Goal: Information Seeking & Learning: Learn about a topic

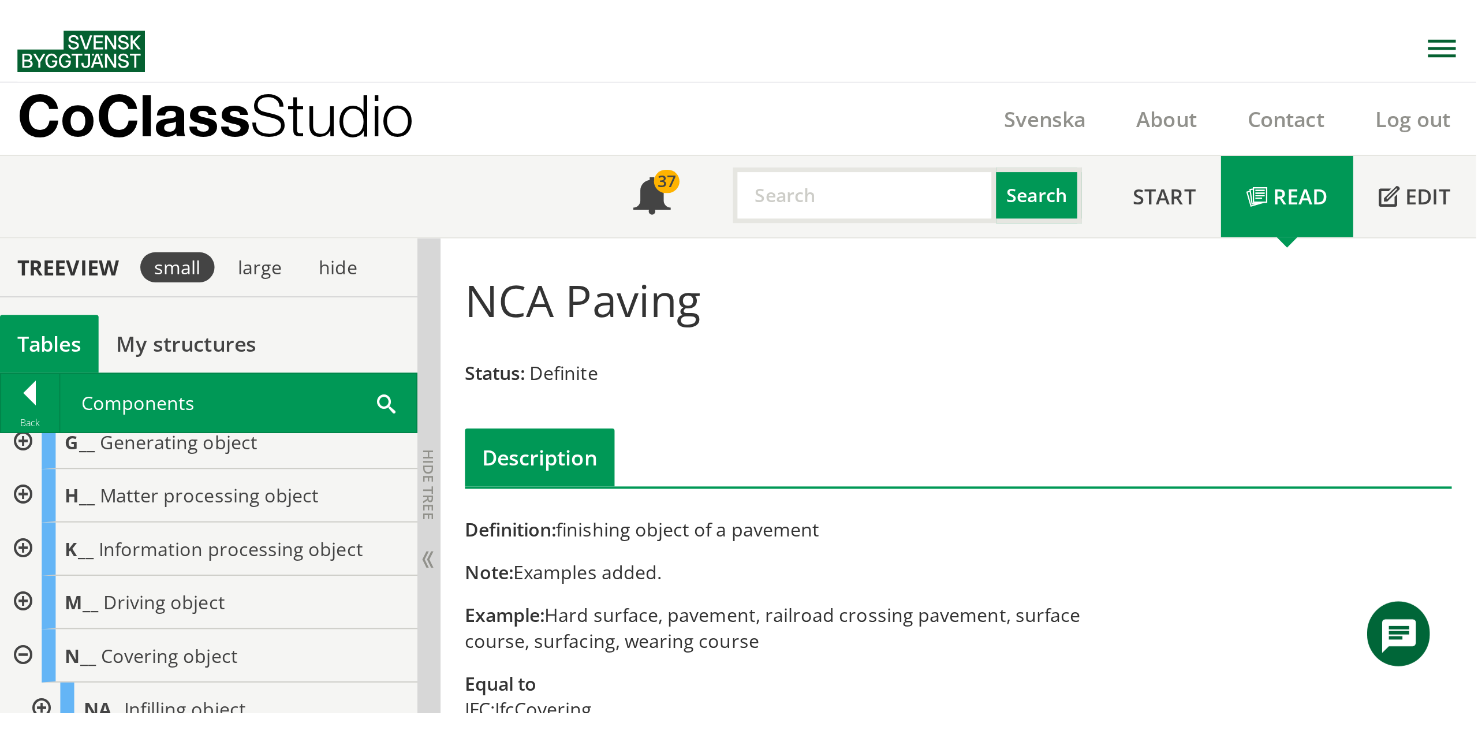
scroll to position [115, 0]
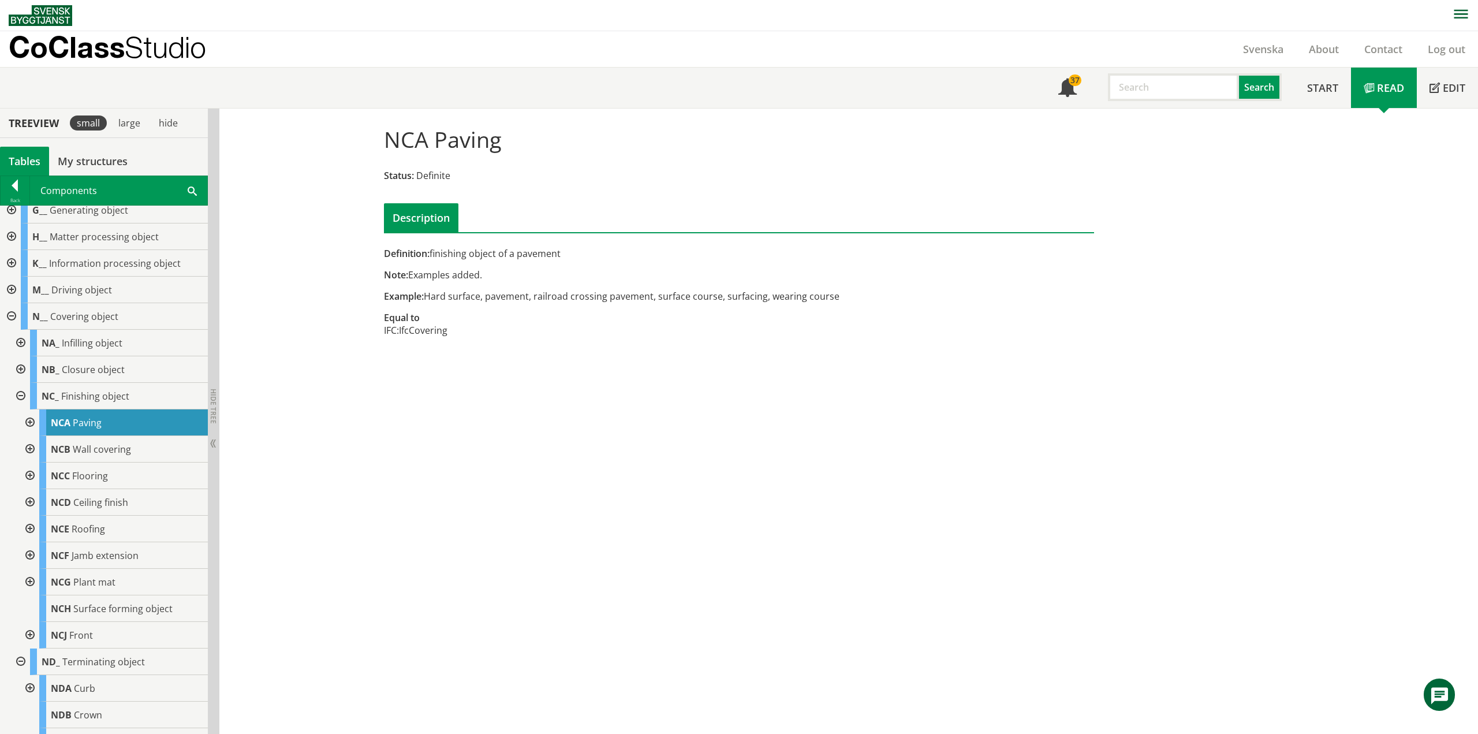
drag, startPoint x: 823, startPoint y: 296, endPoint x: 428, endPoint y: 294, distance: 395.4
click at [428, 294] on div "Example: Hard surface, pavement, railroad crossing pavement, surface course, su…" at bounding box center [617, 296] width 467 height 13
drag, startPoint x: 631, startPoint y: 341, endPoint x: 641, endPoint y: 340, distance: 9.8
click at [636, 339] on div "Definition: finishing object of a pavement Note: Examples added. Example: Hard …" at bounding box center [617, 298] width 485 height 102
click at [33, 420] on div at bounding box center [28, 422] width 21 height 27
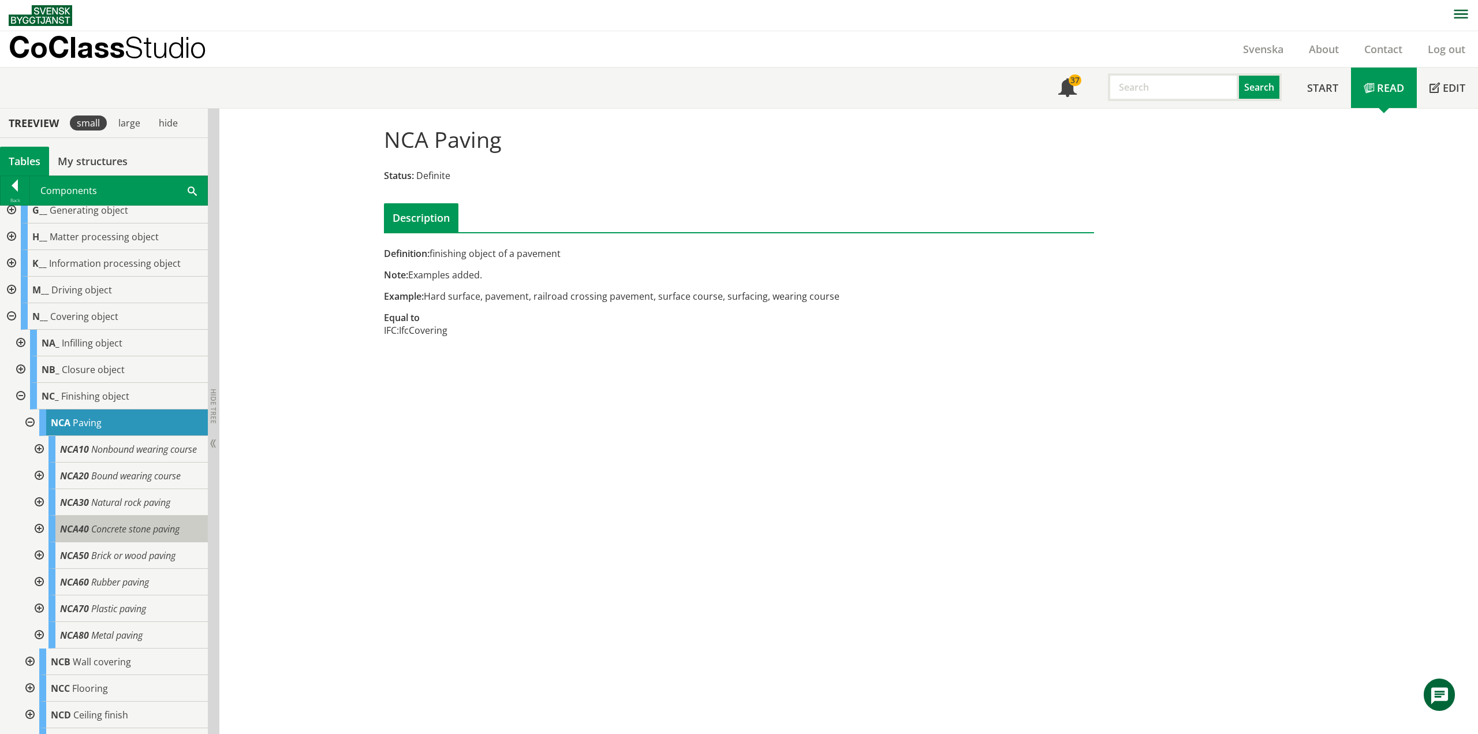
click at [111, 533] on span "Concrete stone paving" at bounding box center [135, 528] width 88 height 13
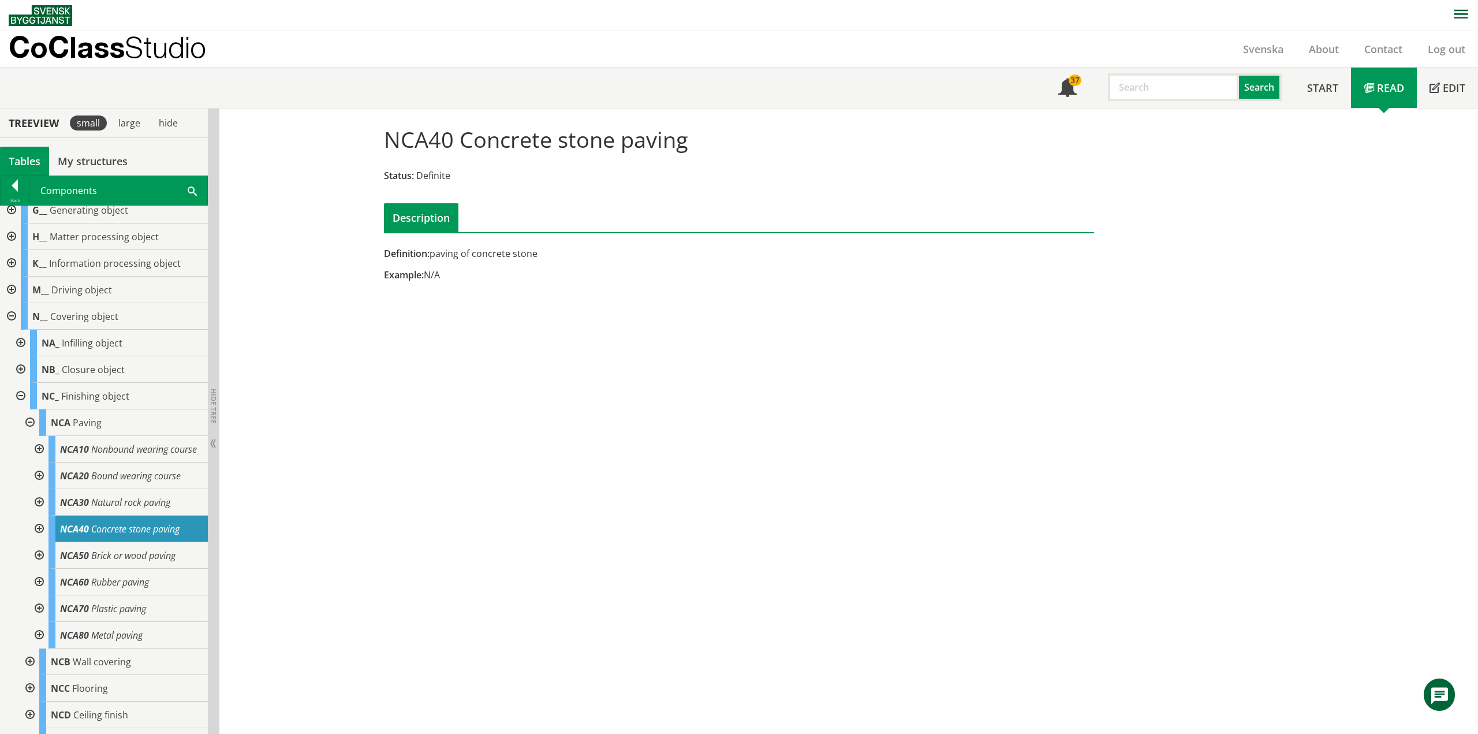
click at [40, 537] on div at bounding box center [38, 528] width 21 height 27
click at [38, 537] on div at bounding box center [38, 528] width 21 height 27
click at [73, 418] on span "Paving" at bounding box center [87, 422] width 29 height 13
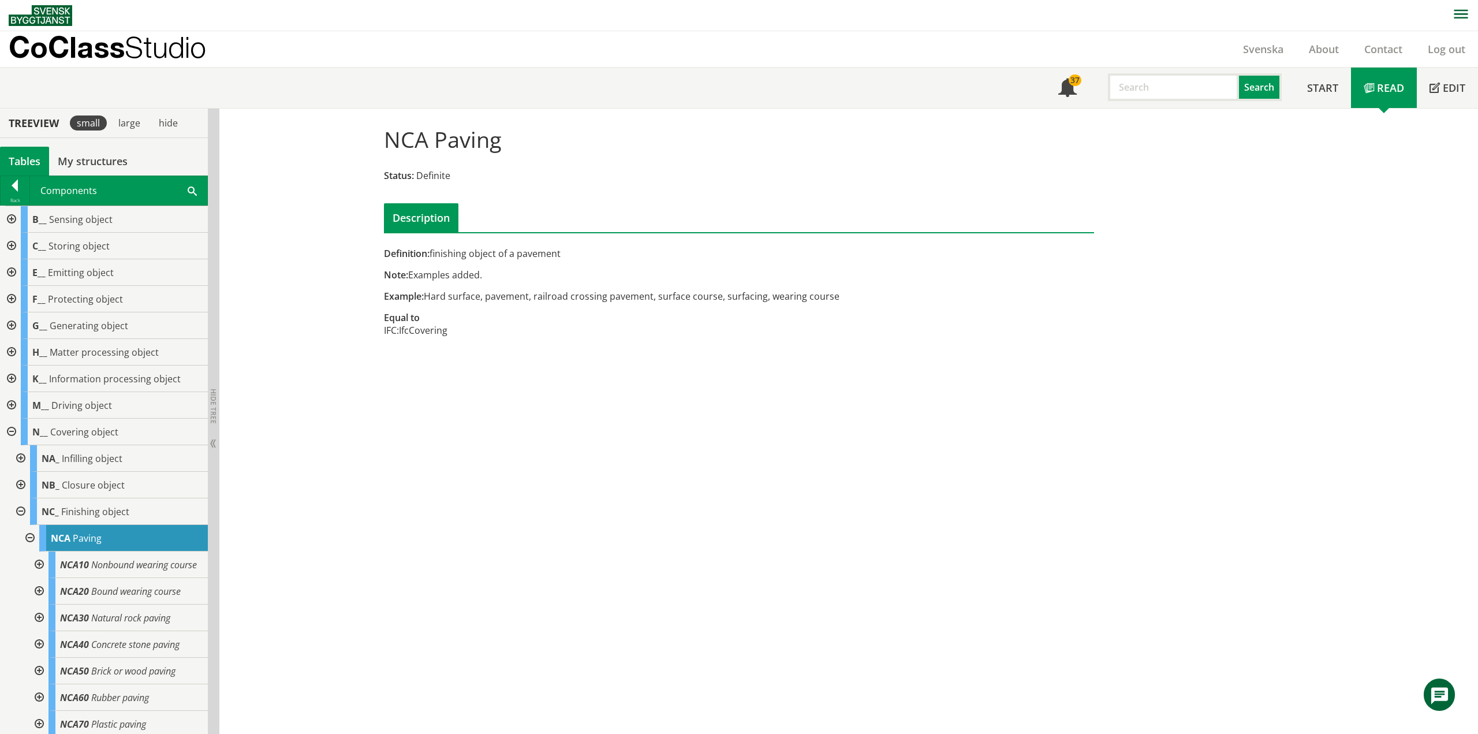
click at [5, 188] on div at bounding box center [15, 188] width 29 height 16
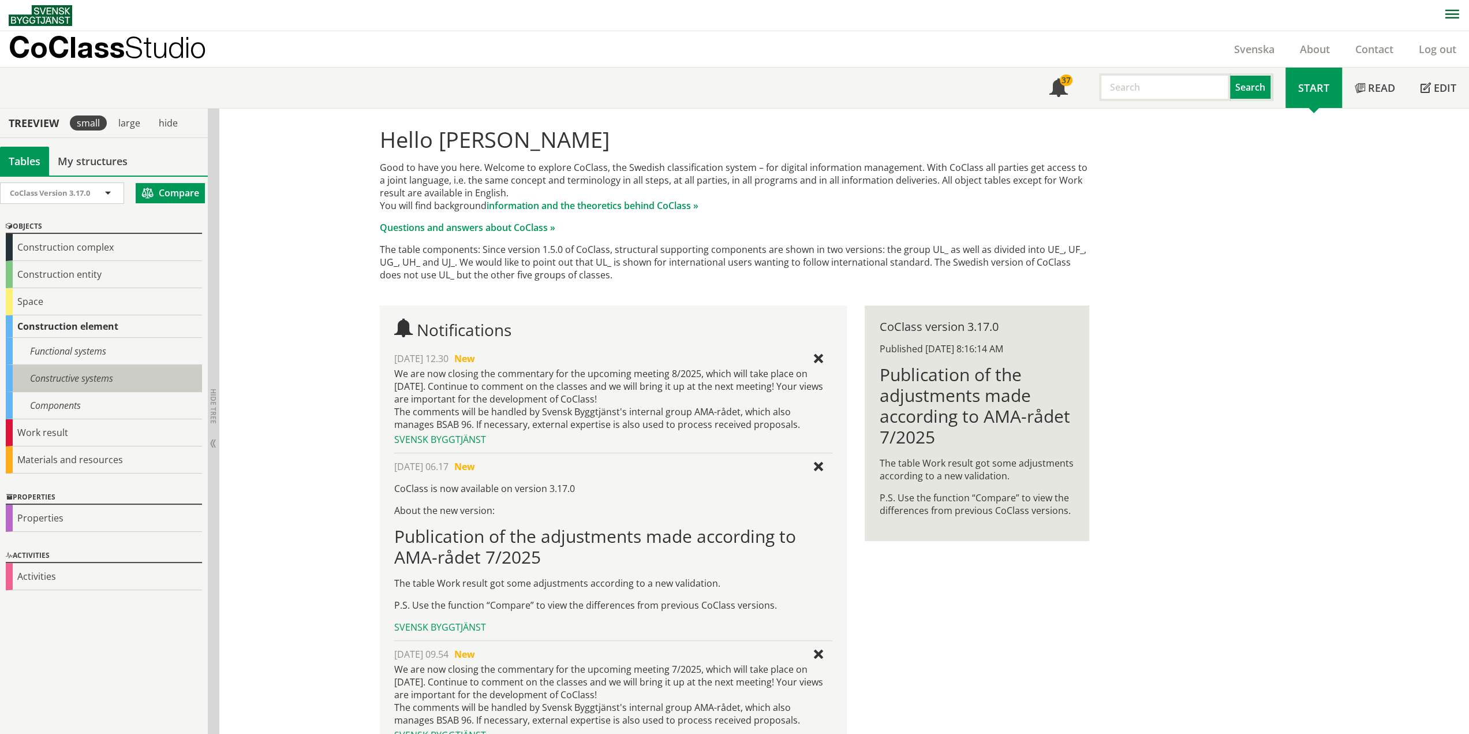
click at [53, 375] on div "Constructive systems" at bounding box center [104, 378] width 196 height 27
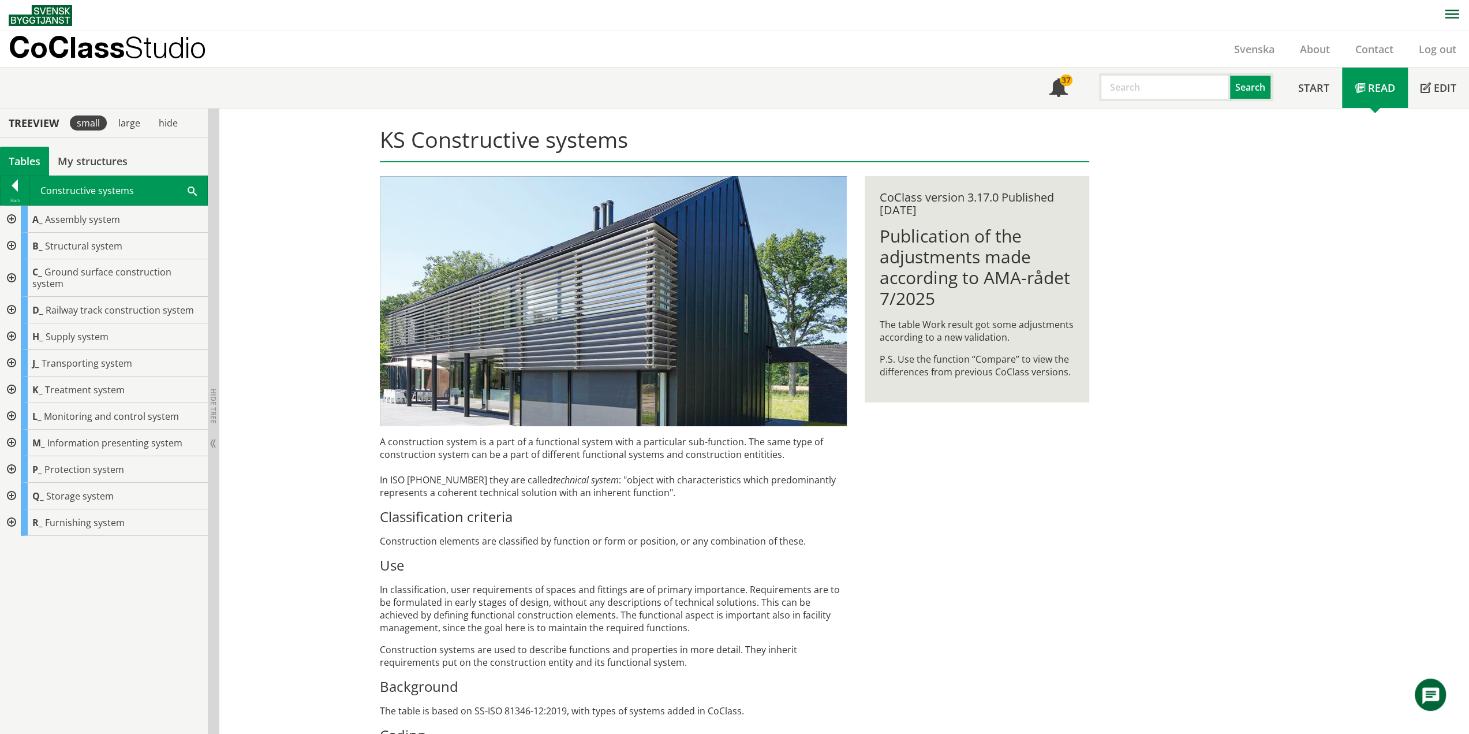
click at [11, 270] on div at bounding box center [10, 278] width 21 height 38
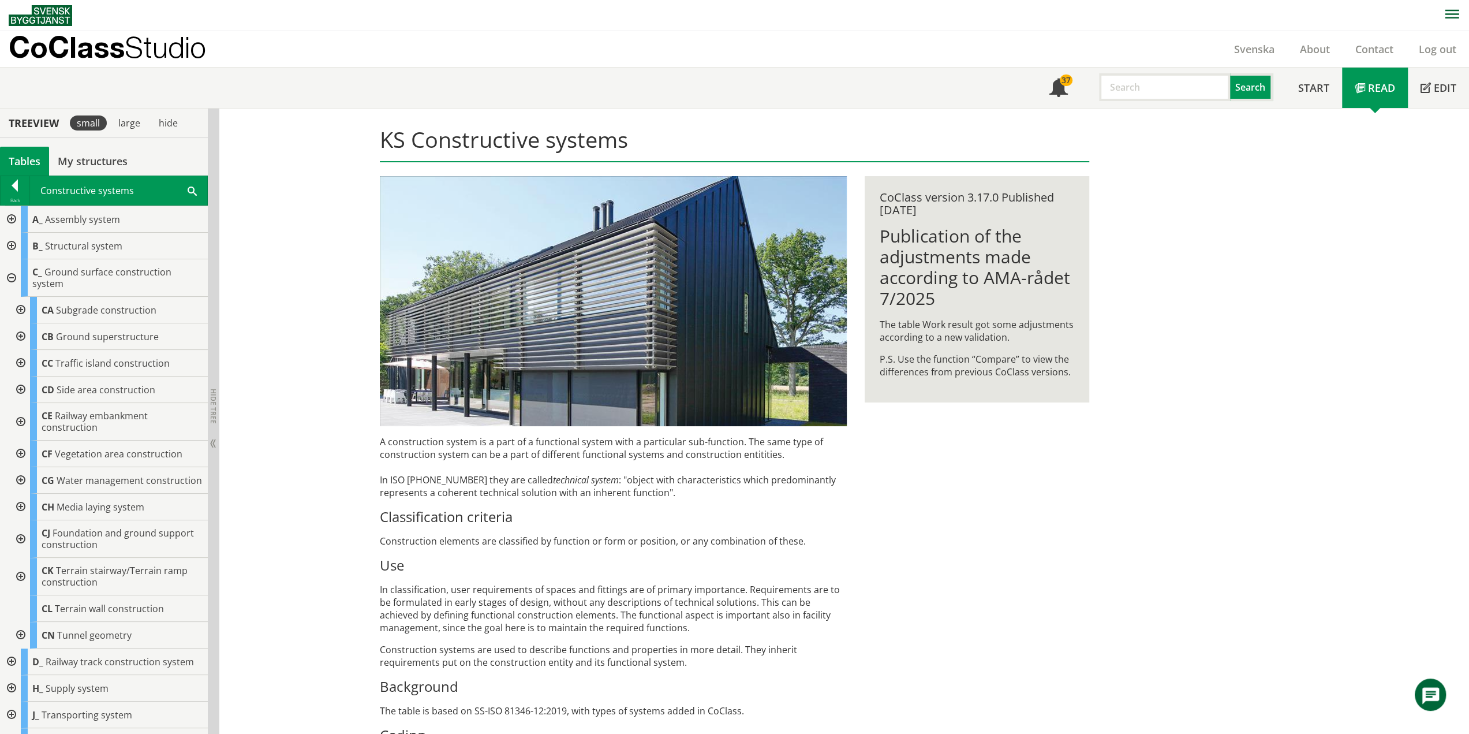
click at [25, 454] on div at bounding box center [19, 453] width 21 height 27
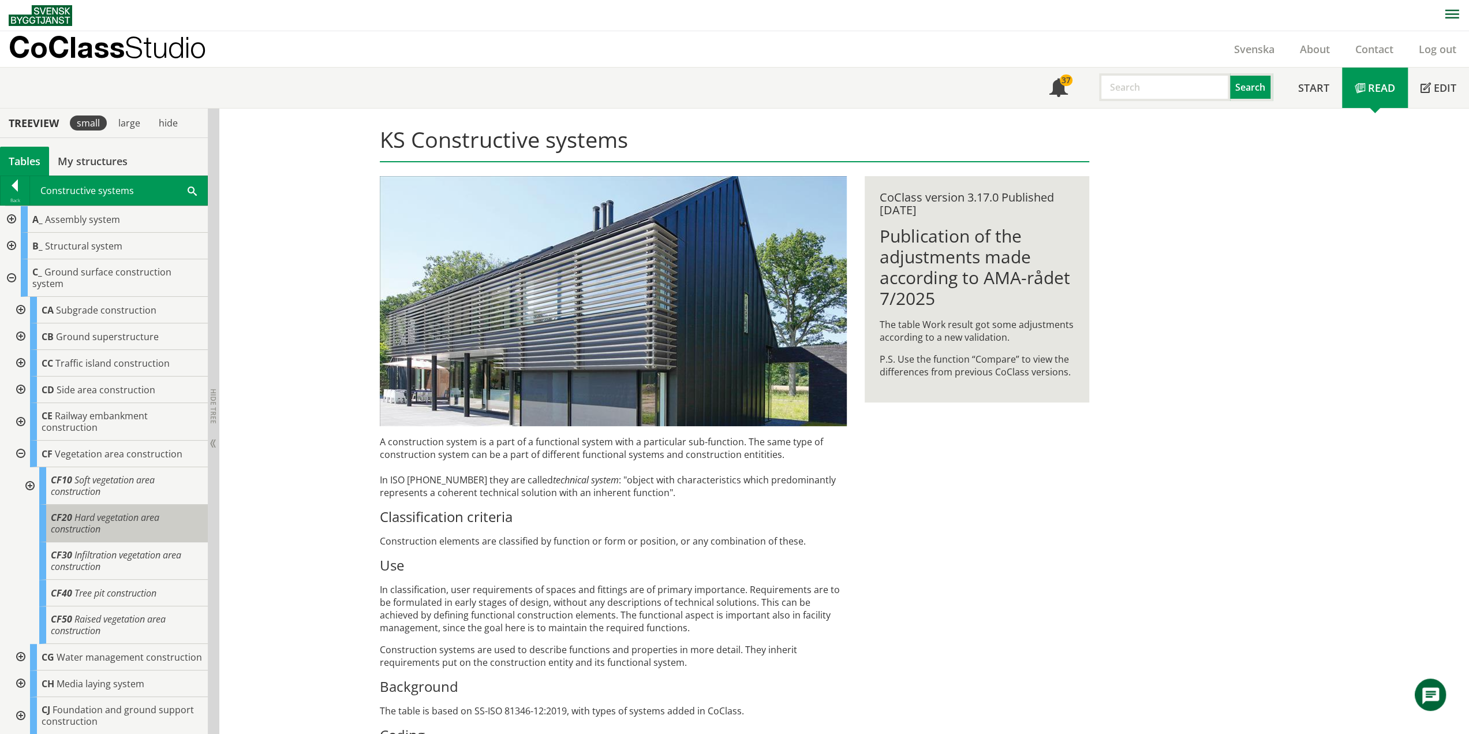
click at [85, 524] on span "Hard vegetation area construction" at bounding box center [105, 523] width 109 height 24
